Goal: Communication & Community: Share content

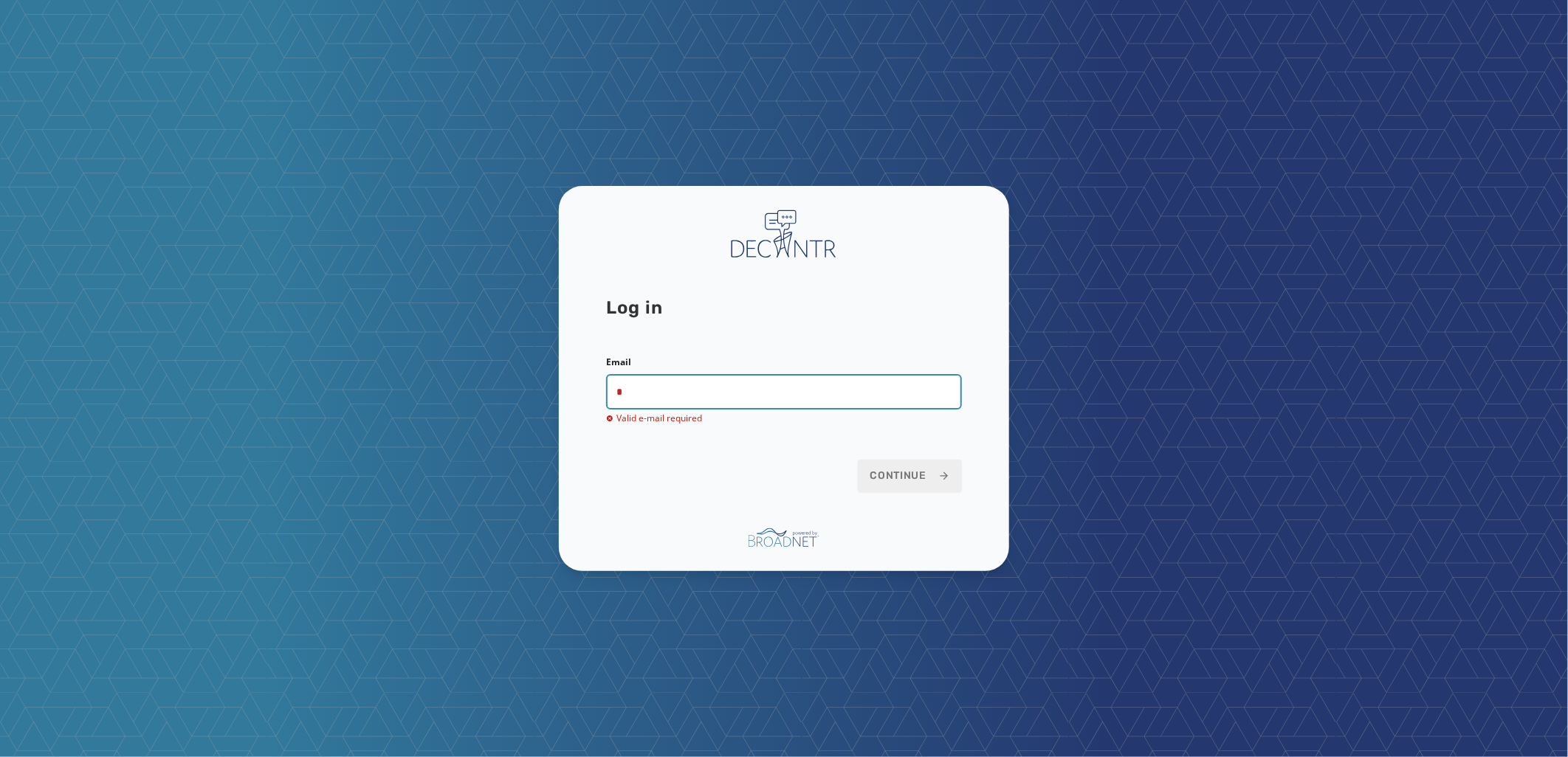
drag, startPoint x: 657, startPoint y: 400, endPoint x: 522, endPoint y: 401, distance: 135.0
click at [522, 401] on div "Log in Email * Valid e-mail required Continue" at bounding box center [784, 378] width 1568 height 757
type input "**********"
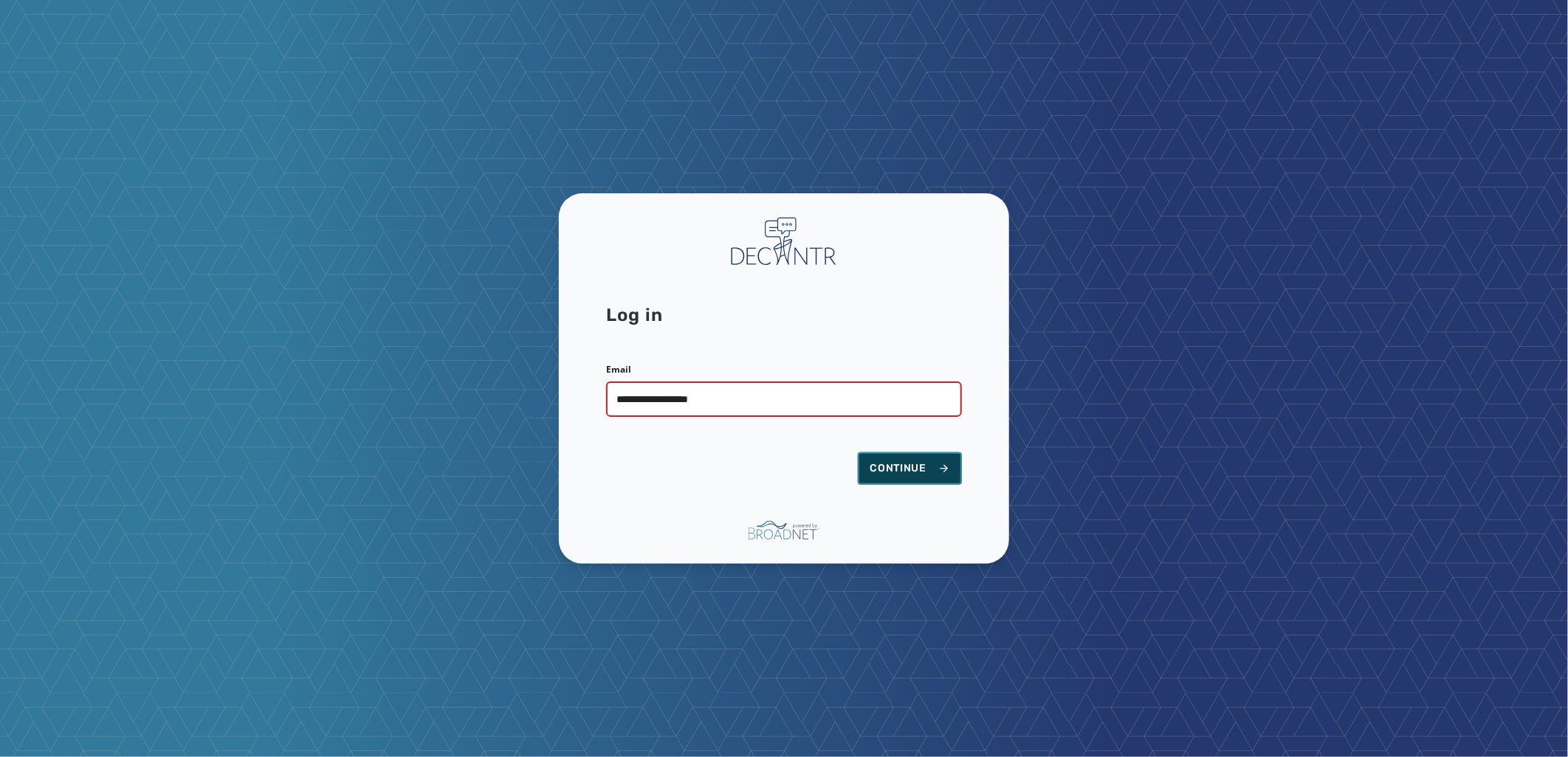
click at [897, 470] on span "Continue" at bounding box center [909, 469] width 80 height 15
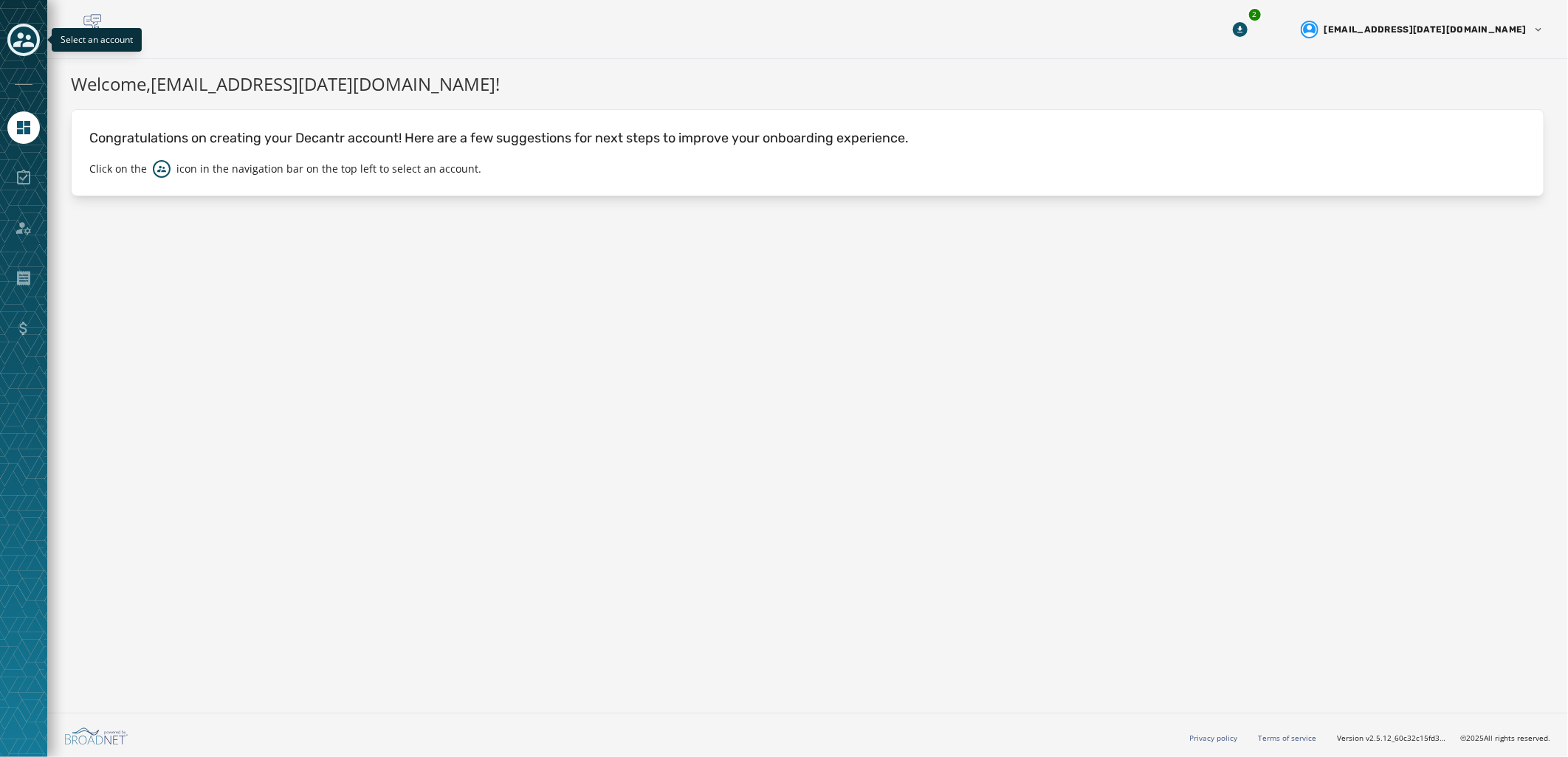
click at [23, 46] on icon "Toggle account select drawer" at bounding box center [23, 40] width 21 height 15
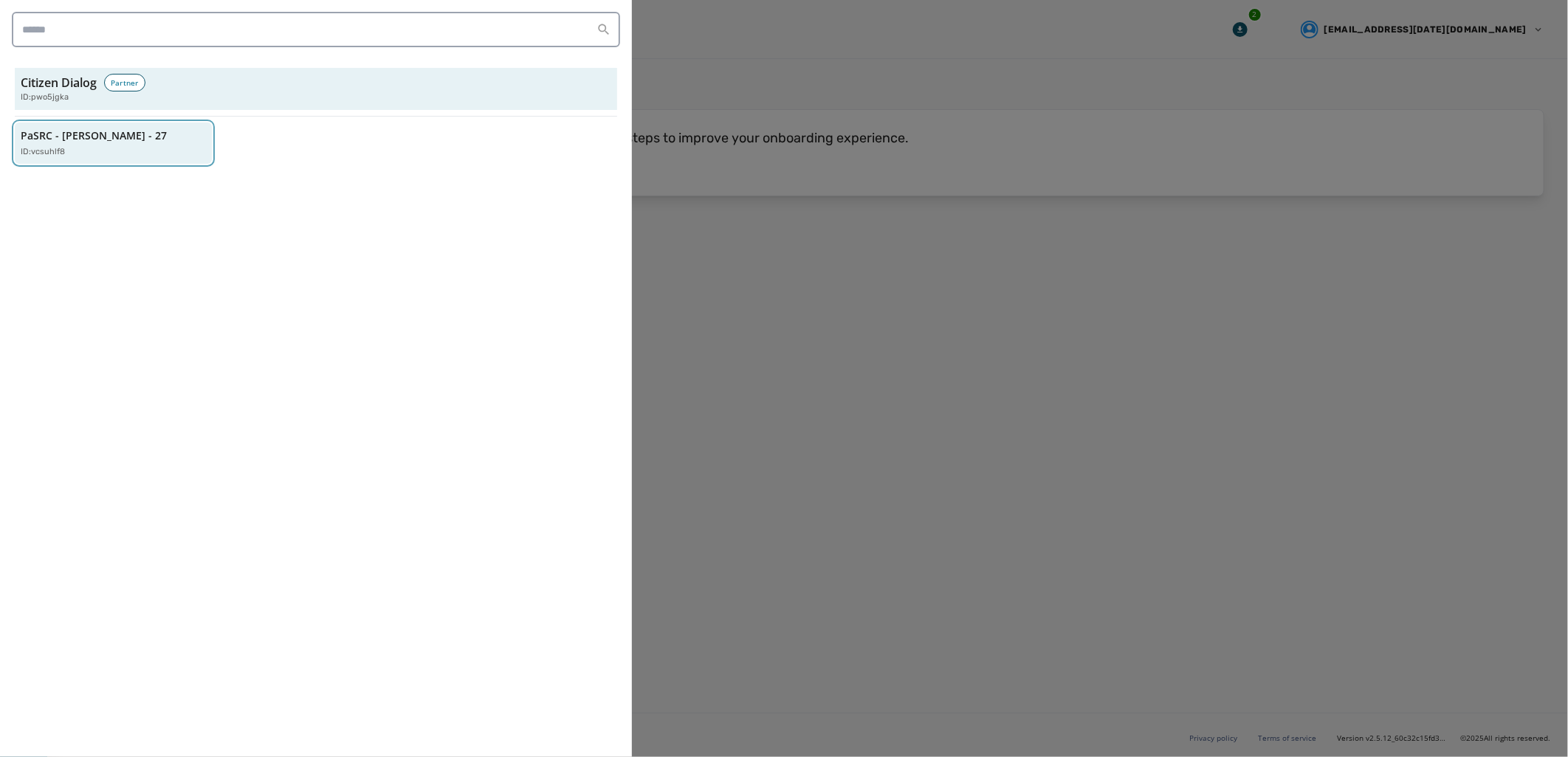
click at [52, 132] on p "PaSRC - Lynda Schlegel Culver - 27" at bounding box center [94, 136] width 146 height 15
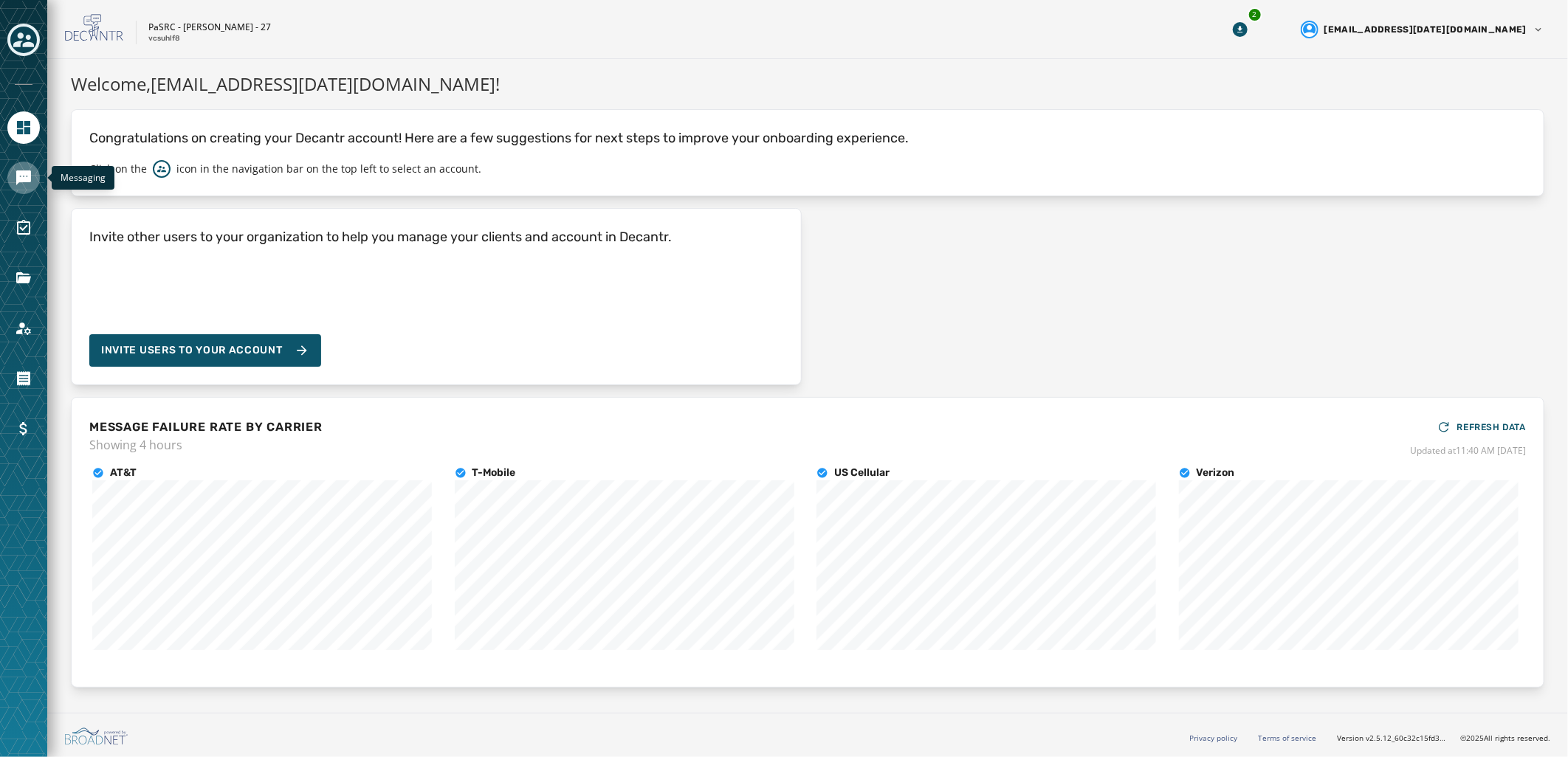
click at [28, 162] on link "Navigate to Messaging" at bounding box center [23, 177] width 32 height 32
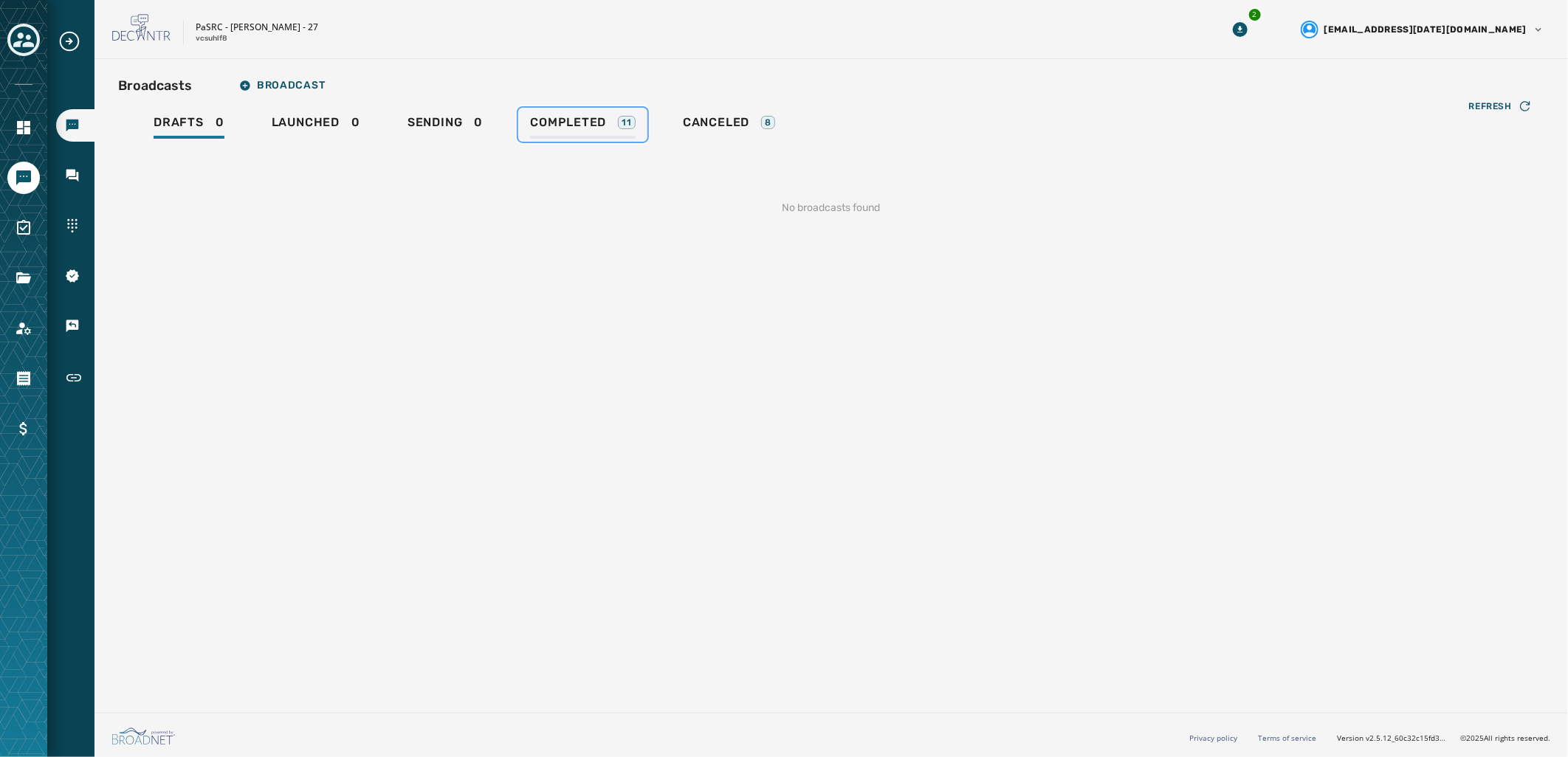
click at [589, 120] on span "Completed" at bounding box center [568, 122] width 76 height 15
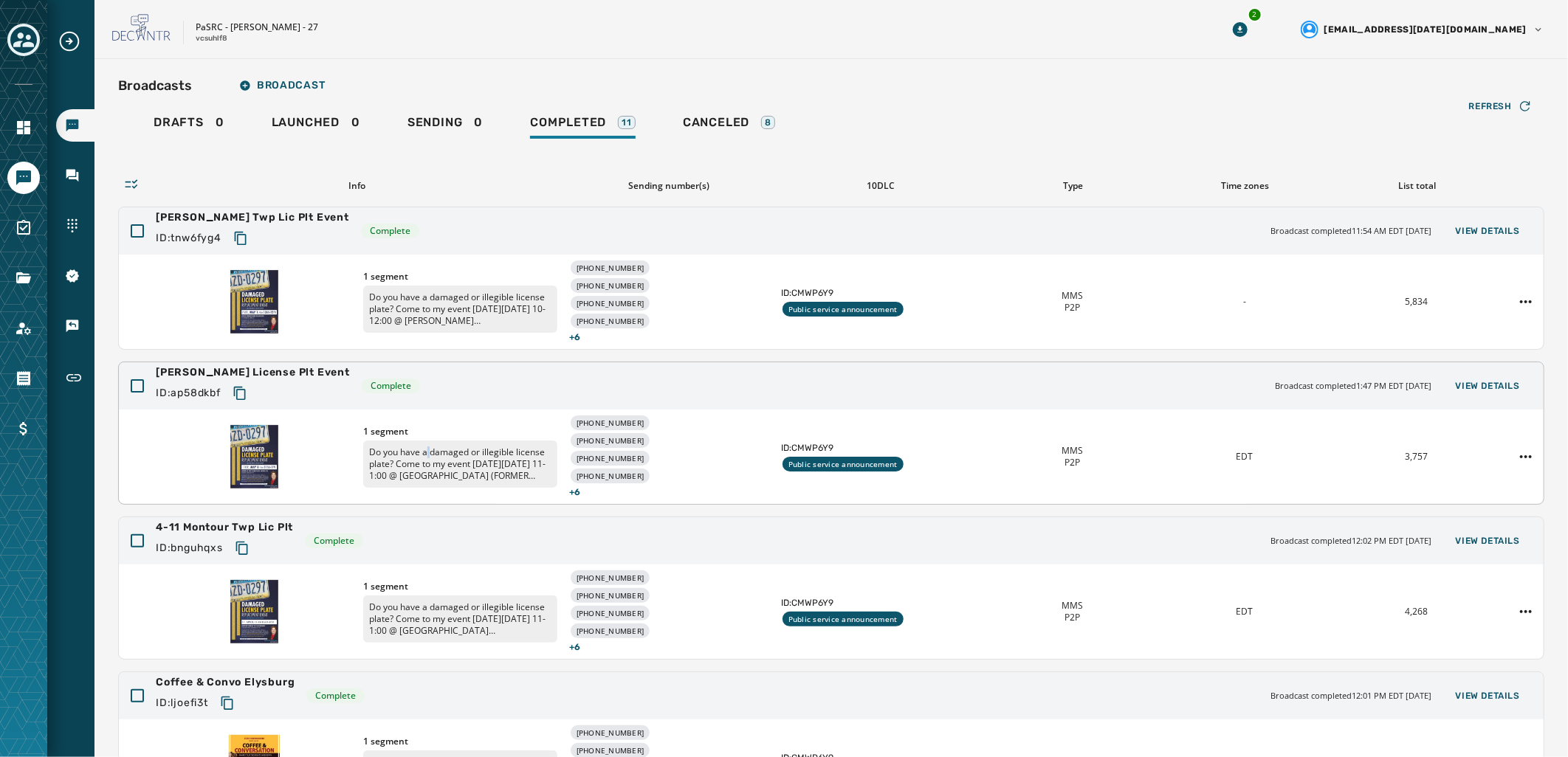
click at [427, 449] on p "Do you have a damaged or illegible license plate? Come to my event on Thursday,…" at bounding box center [460, 464] width 194 height 47
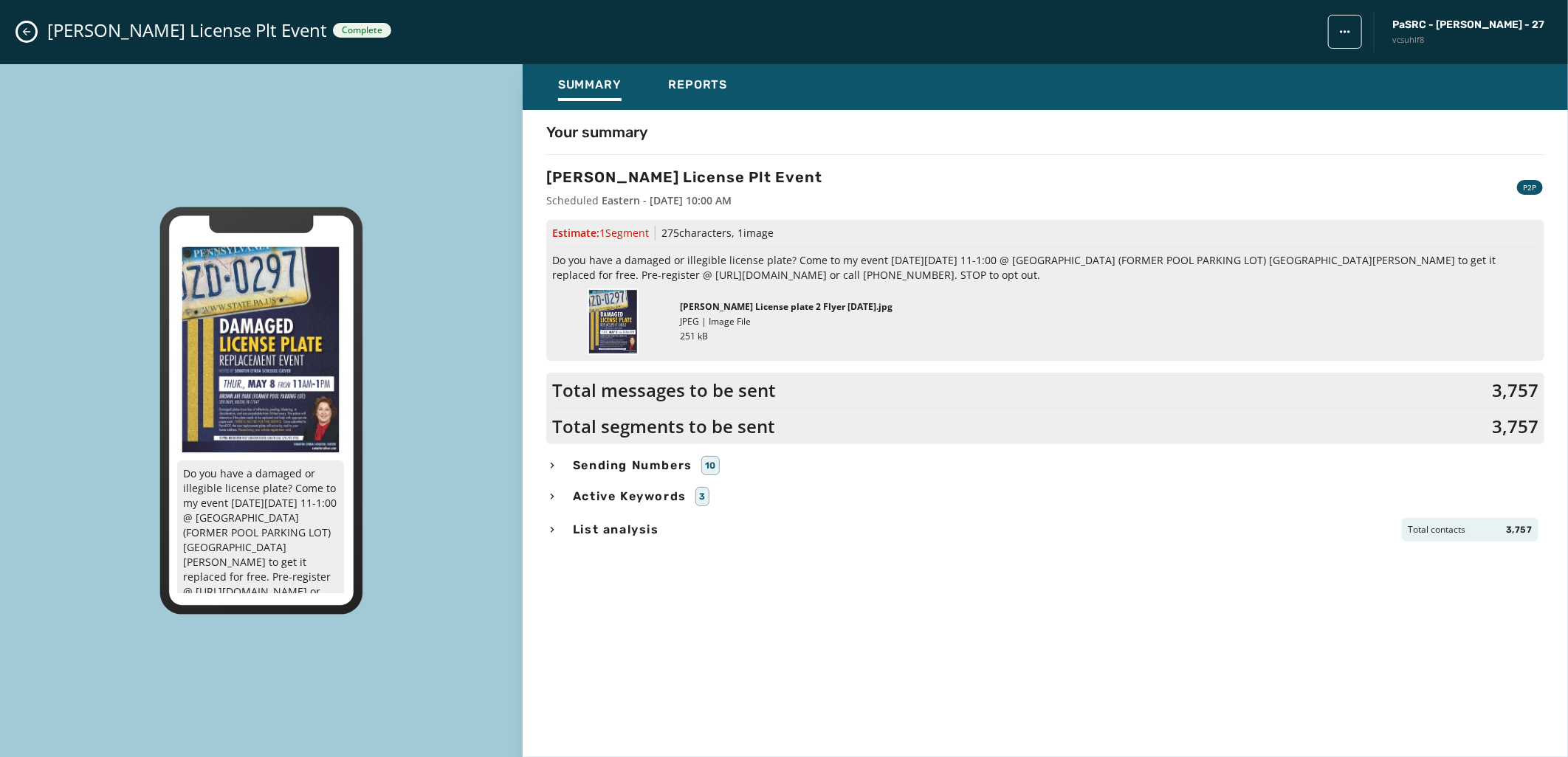
drag, startPoint x: 554, startPoint y: 253, endPoint x: 1024, endPoint y: 280, distance: 470.8
click at [1024, 280] on span "Do you have a damaged or illegible license plate? Come to my event on Thursday,…" at bounding box center [1045, 268] width 986 height 30
drag, startPoint x: 1024, startPoint y: 280, endPoint x: 894, endPoint y: 266, distance: 130.8
copy span "Do you have a damaged or illegible license plate? Come to my event on Thursday,…"
